Goal: Task Accomplishment & Management: Use online tool/utility

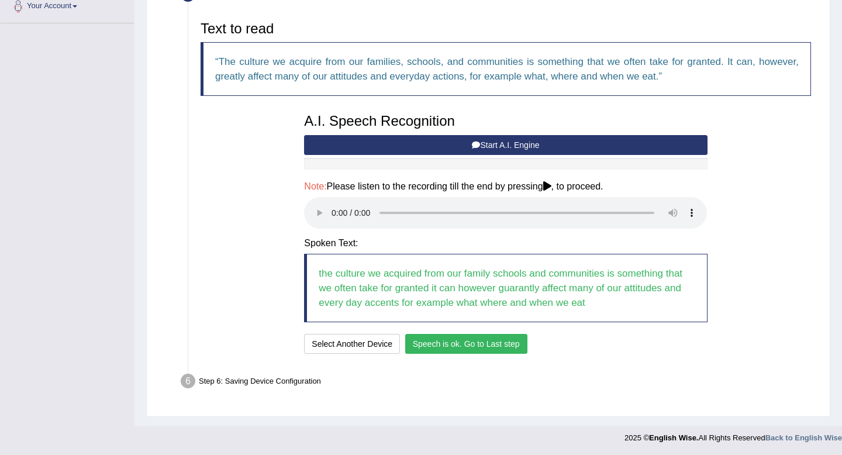
click at [435, 344] on button "Speech is ok. Go to Last step" at bounding box center [466, 344] width 122 height 20
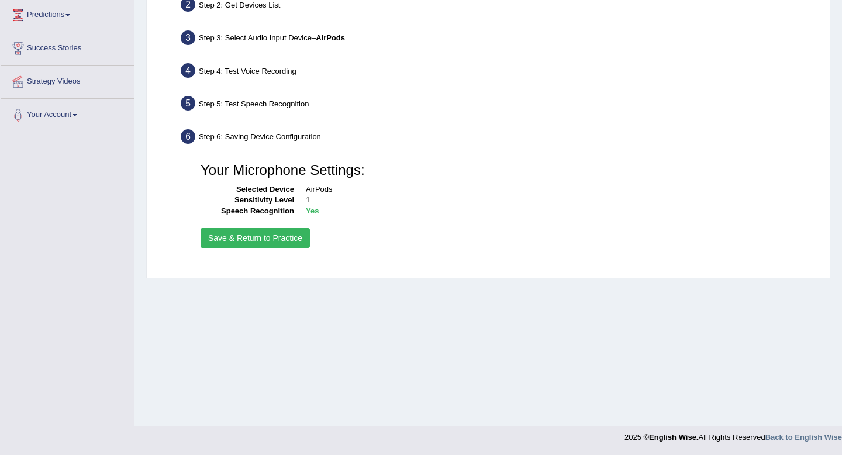
click at [280, 242] on button "Save & Return to Practice" at bounding box center [255, 238] width 109 height 20
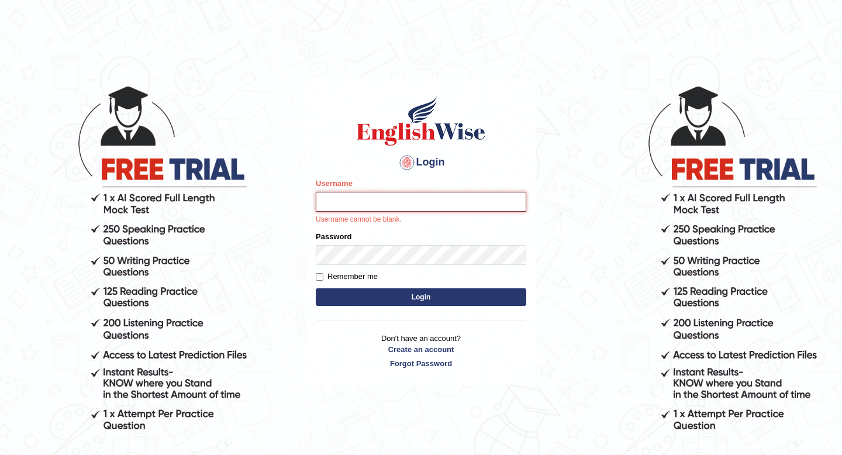
click at [403, 198] on input "Username" at bounding box center [421, 202] width 211 height 20
type input "Pursha_parramatta"
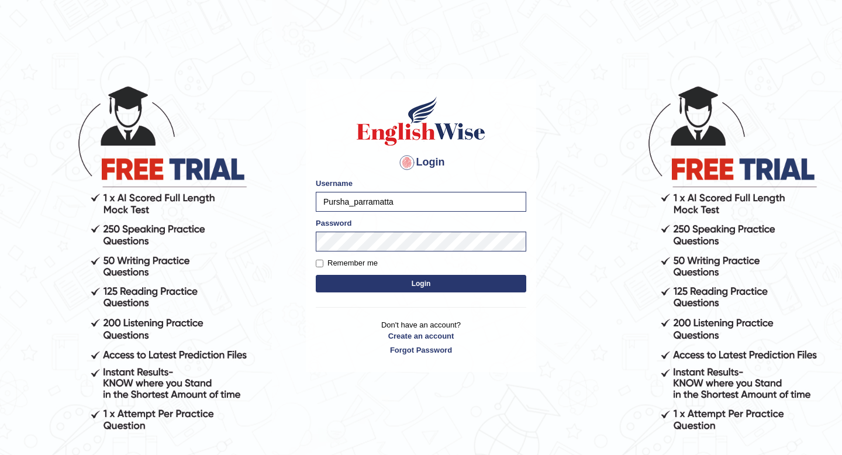
click at [374, 283] on button "Login" at bounding box center [421, 284] width 211 height 18
